Goal: Information Seeking & Learning: Learn about a topic

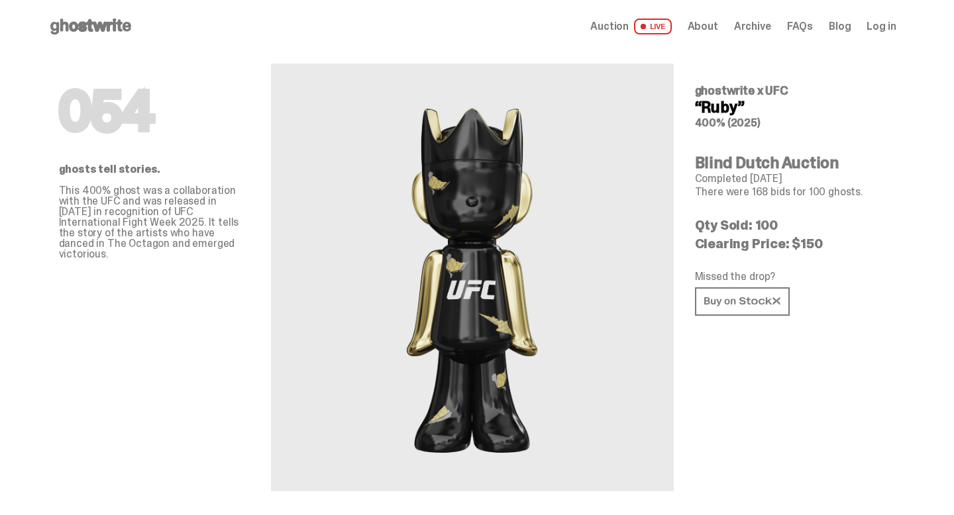
click at [87, 17] on icon at bounding box center [90, 26] width 85 height 21
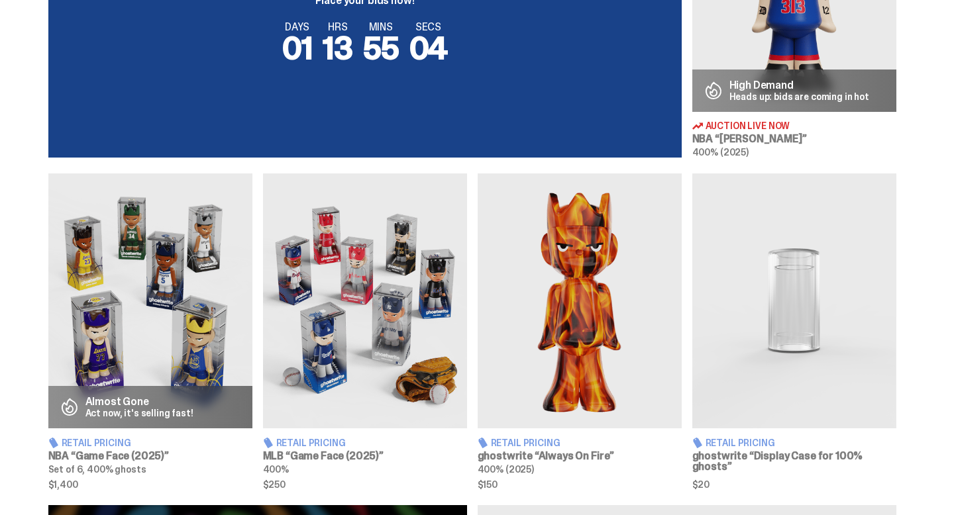
scroll to position [641, 0]
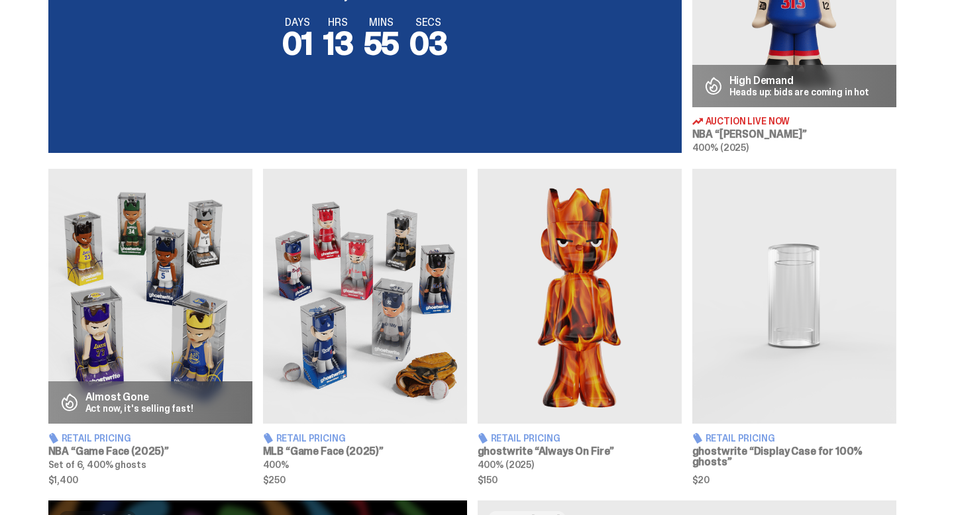
click at [813, 374] on img at bounding box center [794, 296] width 204 height 255
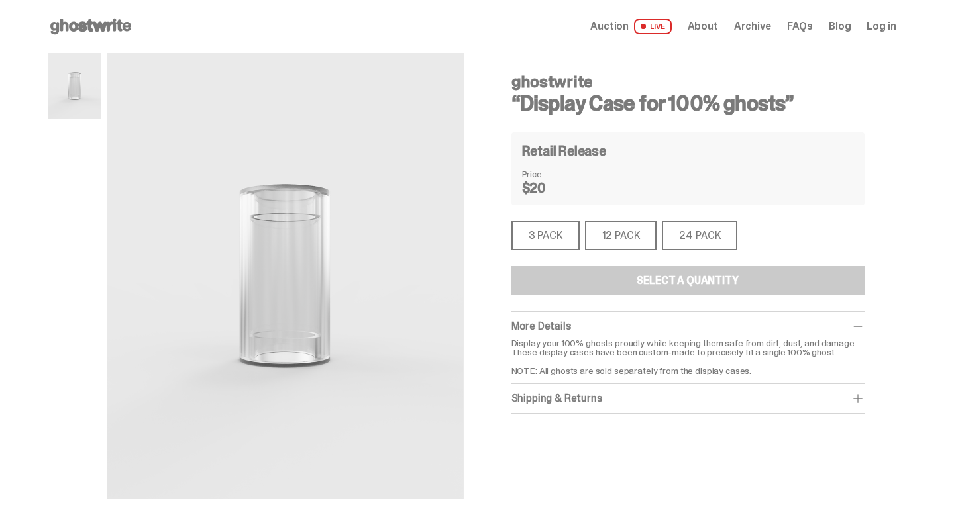
scroll to position [3, 0]
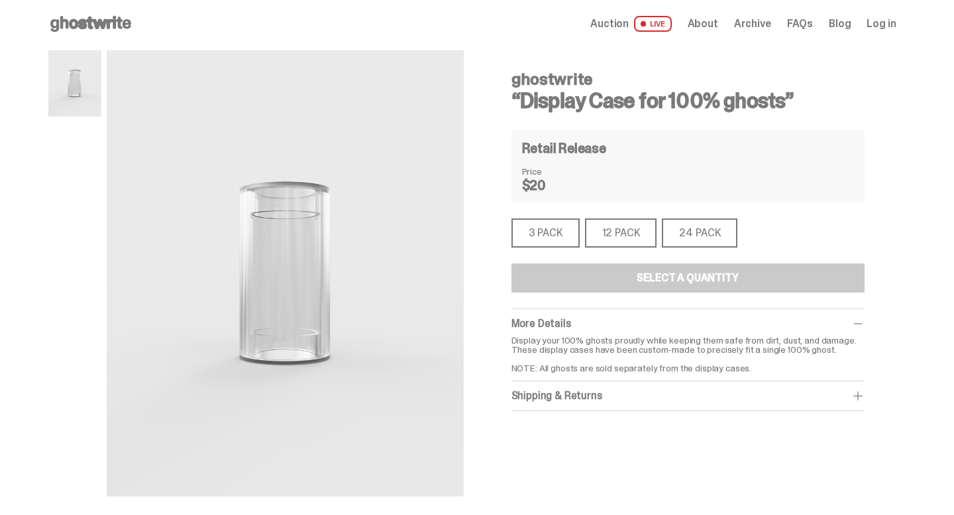
click at [615, 227] on div "12 PACK" at bounding box center [621, 233] width 72 height 29
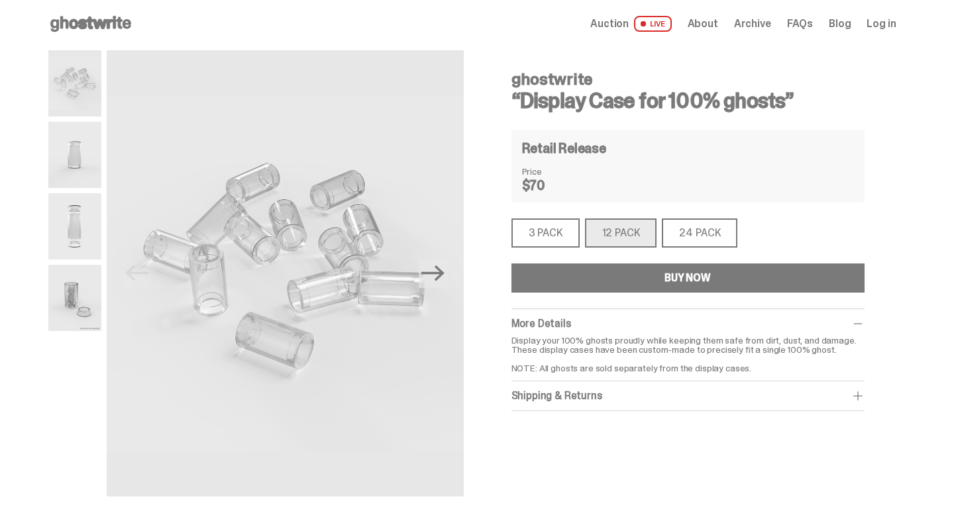
click at [695, 228] on div "24 PACK" at bounding box center [700, 233] width 76 height 29
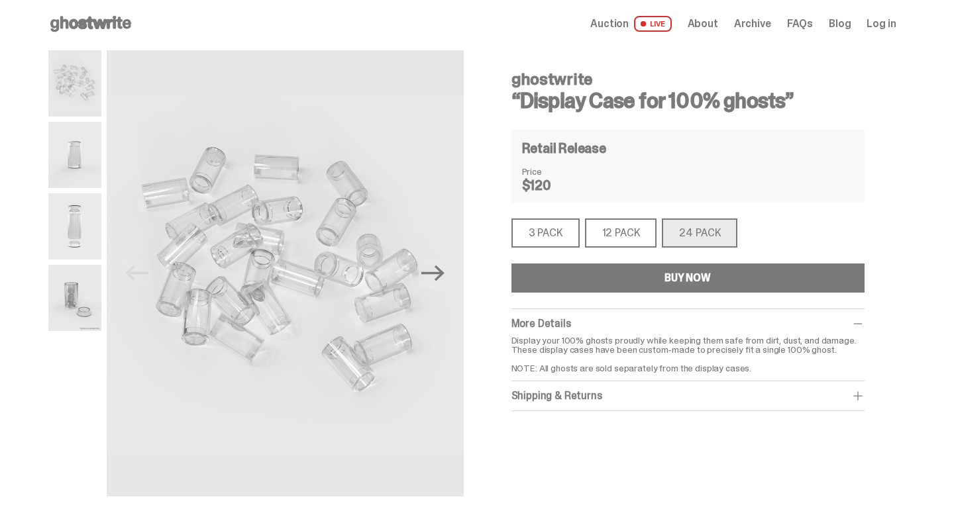
click at [529, 235] on div "3 PACK" at bounding box center [545, 233] width 68 height 29
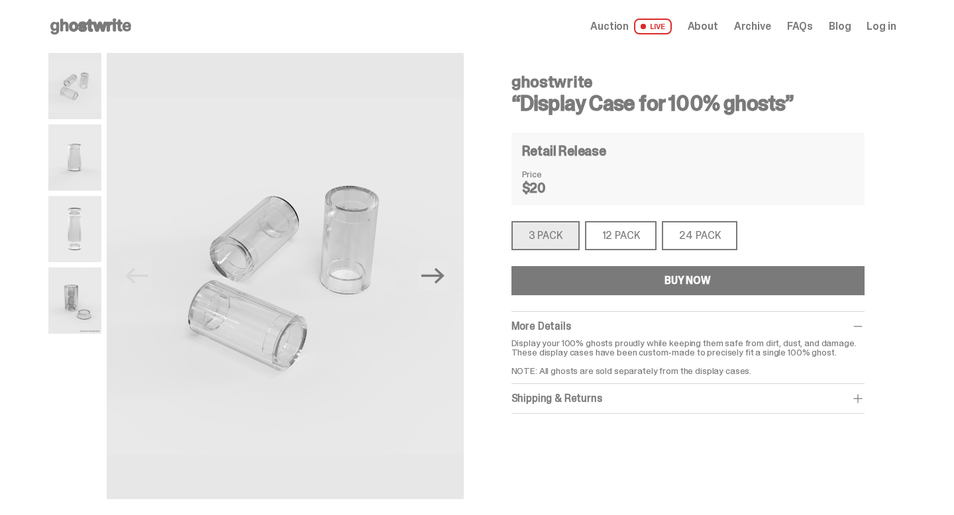
click at [76, 305] on img at bounding box center [74, 301] width 53 height 66
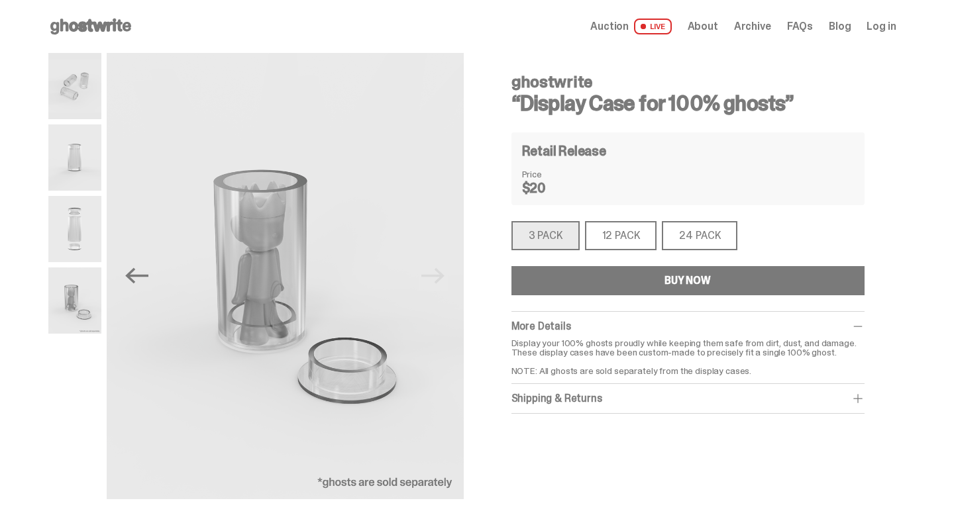
click at [120, 23] on use at bounding box center [90, 27] width 81 height 16
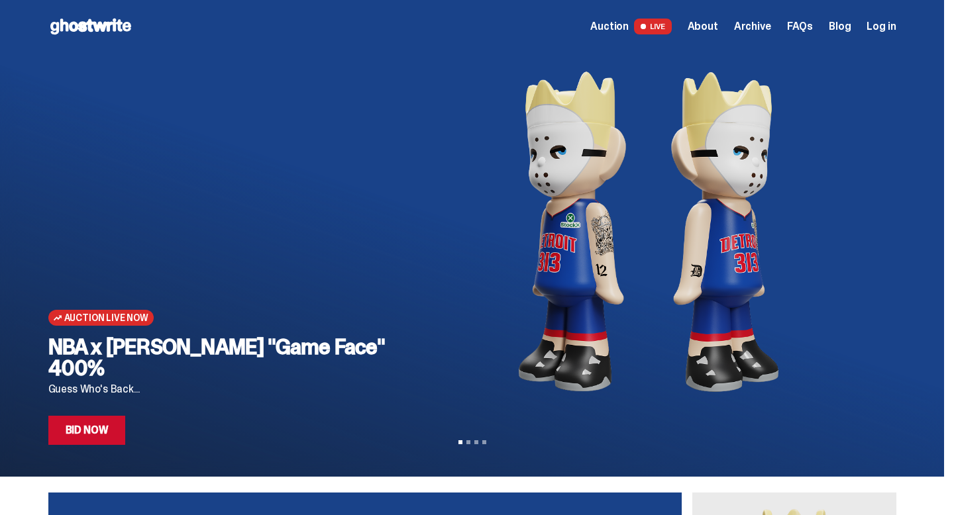
click at [124, 29] on use at bounding box center [90, 27] width 81 height 16
click at [850, 28] on link "Blog" at bounding box center [840, 26] width 22 height 11
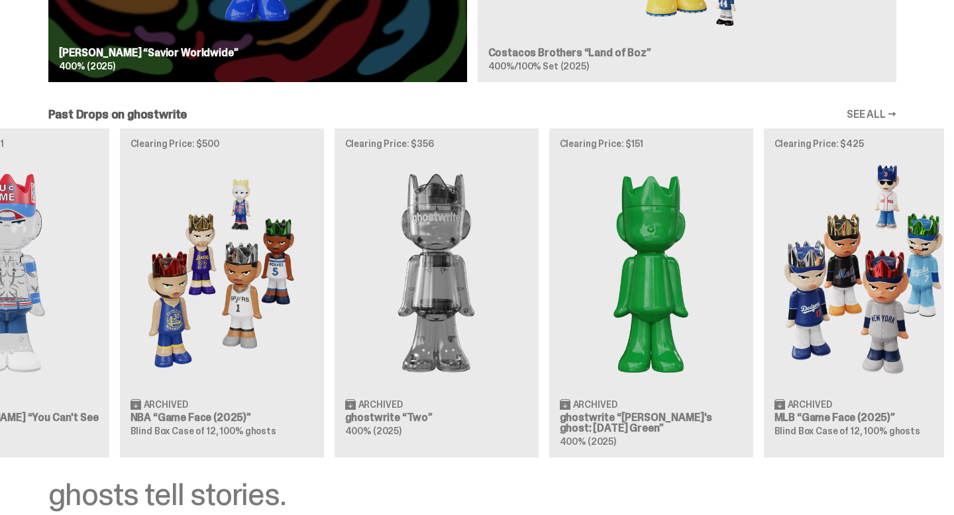
scroll to position [0, 100]
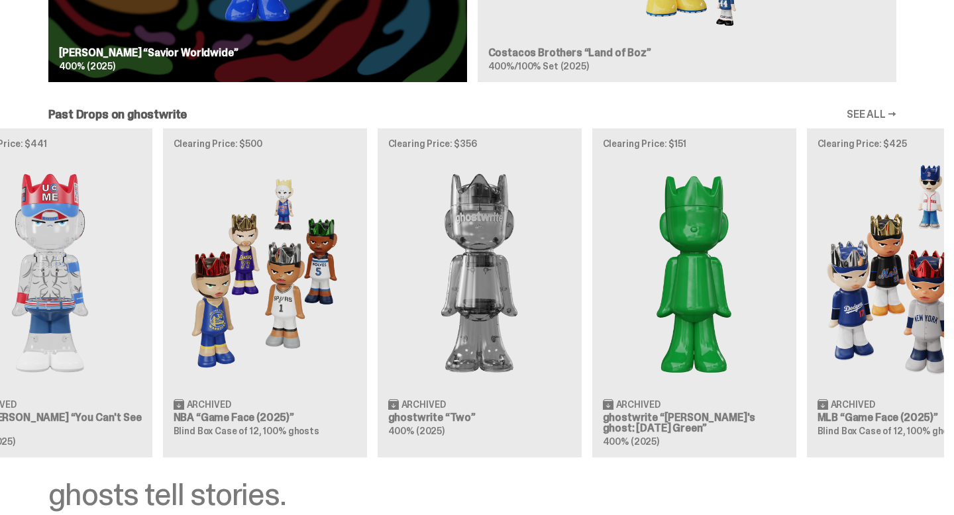
click at [503, 287] on div "Clearing Price: $441 Archived WWE [PERSON_NAME] “You Can't See Me” 400% (2025) …" at bounding box center [472, 293] width 944 height 329
